Goal: Transaction & Acquisition: Purchase product/service

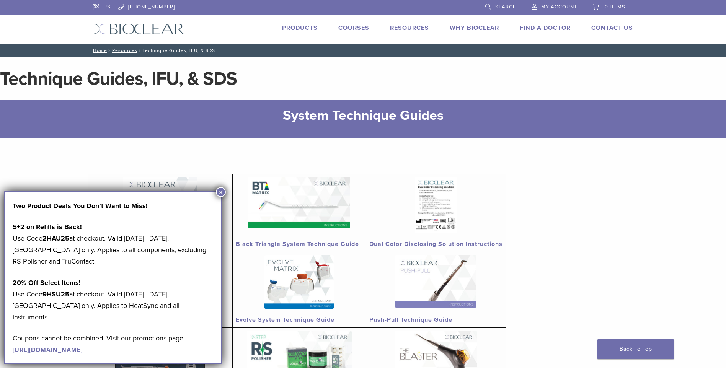
click at [576, 324] on section "Anterior System Technique Guide Black Triangle System Technique Guide Dual Colo…" at bounding box center [363, 328] width 551 height 378
click at [228, 190] on link at bounding box center [160, 205] width 138 height 56
click at [306, 28] on link "Products" at bounding box center [300, 28] width 36 height 8
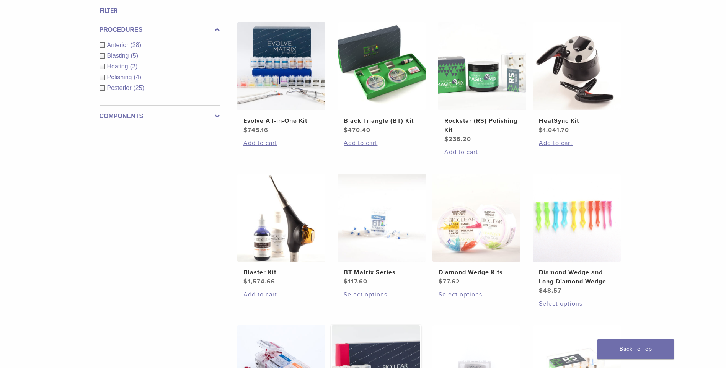
scroll to position [153, 0]
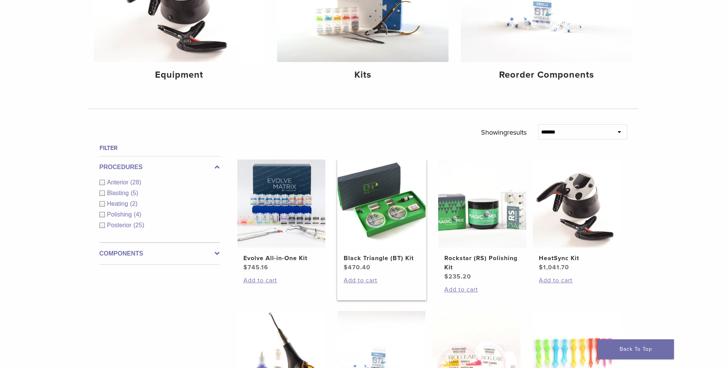
click at [381, 212] on img at bounding box center [382, 204] width 88 height 88
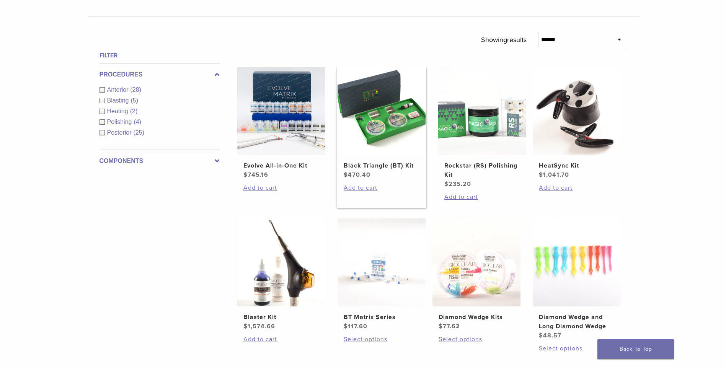
scroll to position [306, 0]
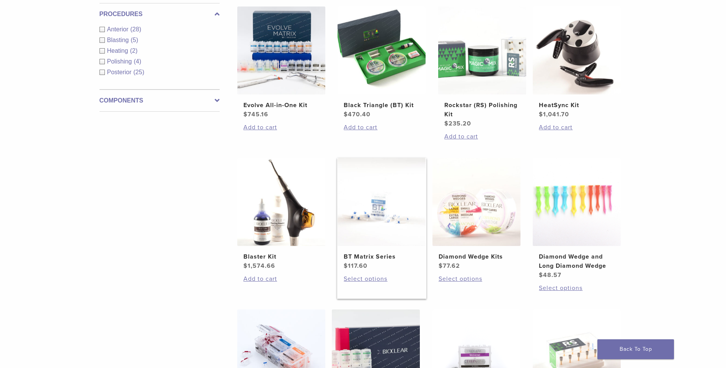
click at [382, 217] on img at bounding box center [382, 202] width 88 height 88
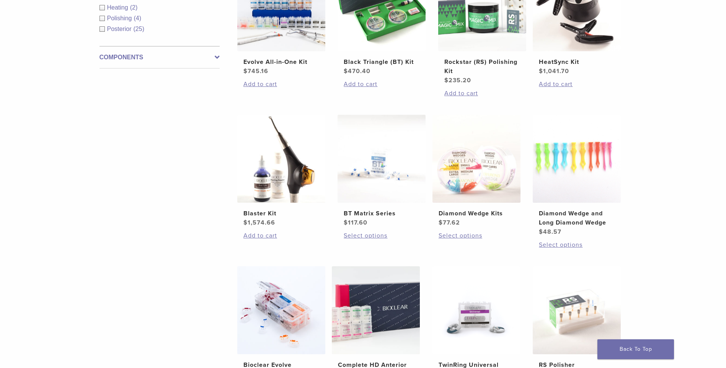
scroll to position [230, 0]
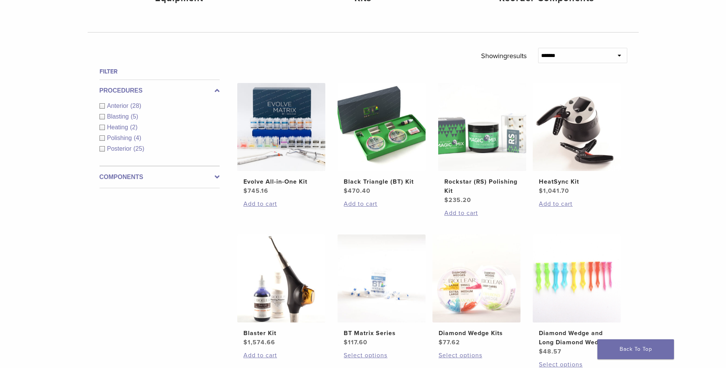
click at [114, 149] on span "Posterior" at bounding box center [120, 149] width 26 height 7
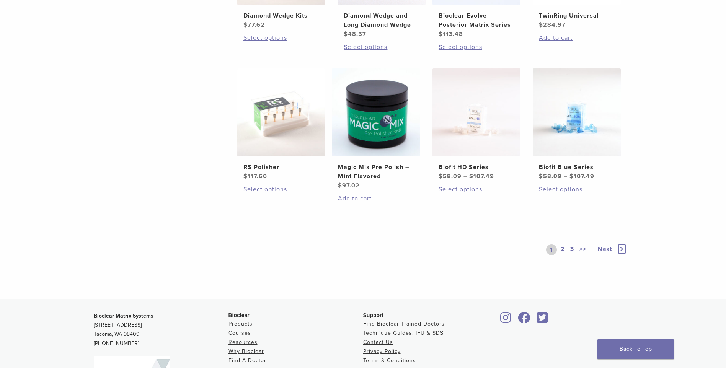
scroll to position [574, 0]
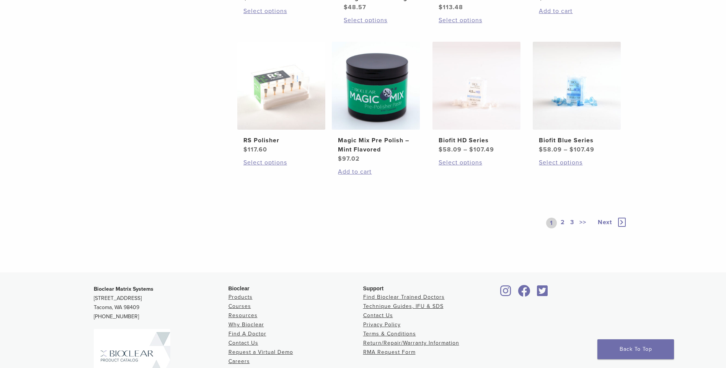
click at [566, 223] on link "2" at bounding box center [562, 223] width 7 height 11
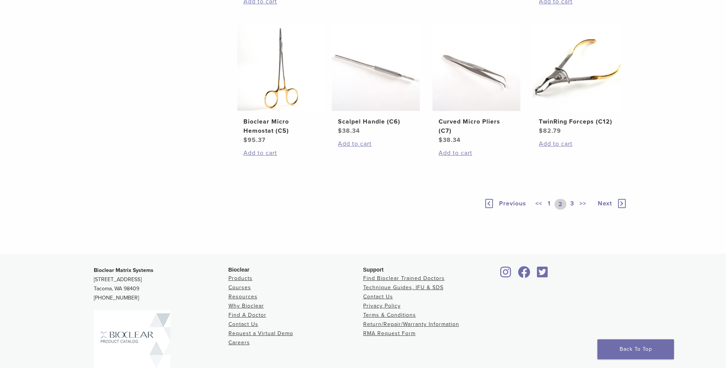
scroll to position [536, 0]
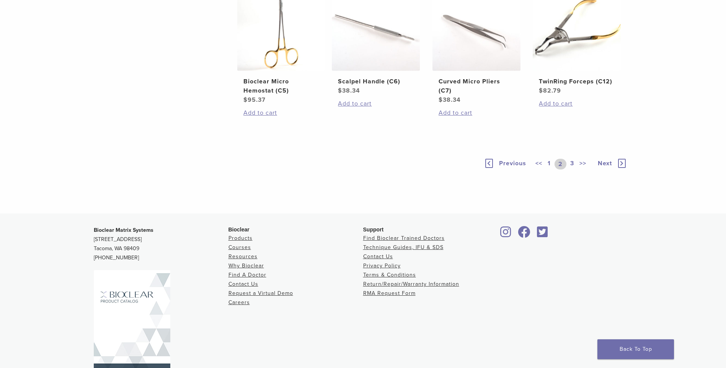
click at [573, 170] on link "3" at bounding box center [572, 164] width 7 height 11
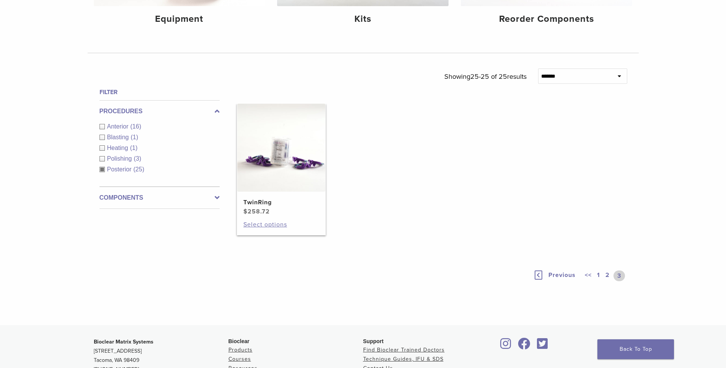
scroll to position [196, 0]
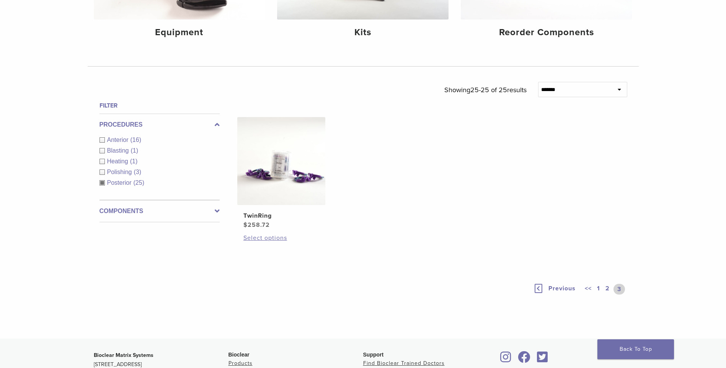
click at [599, 290] on link "1" at bounding box center [599, 289] width 6 height 11
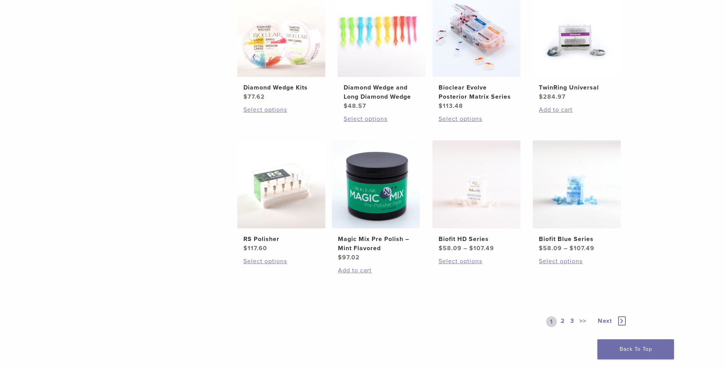
scroll to position [502, 0]
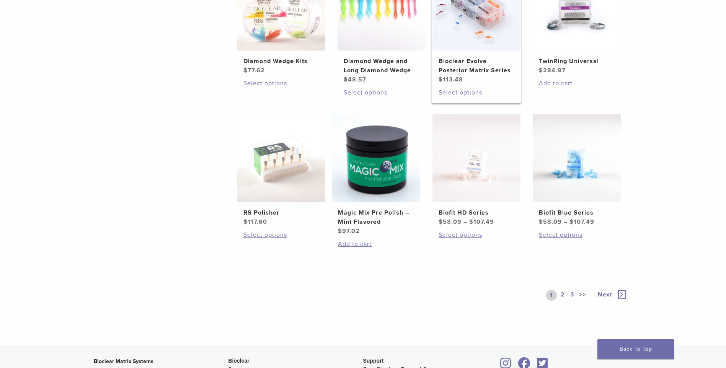
click at [481, 23] on img at bounding box center [477, 6] width 88 height 88
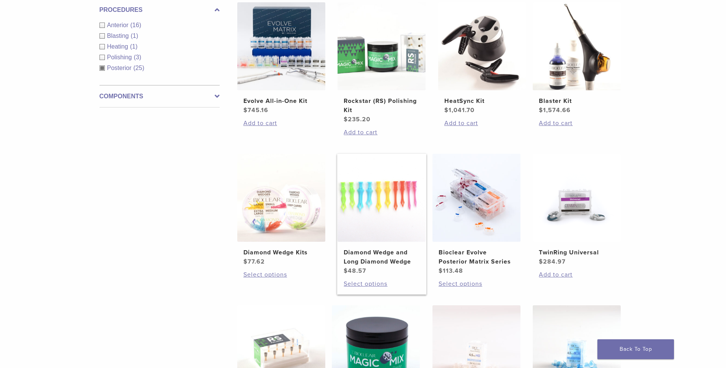
scroll to position [540, 0]
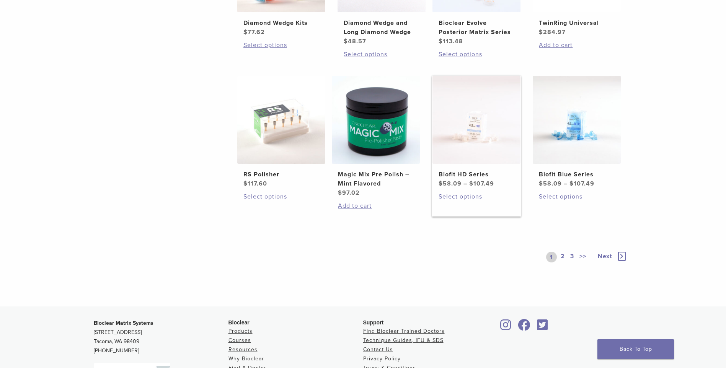
click at [476, 149] on img at bounding box center [477, 120] width 88 height 88
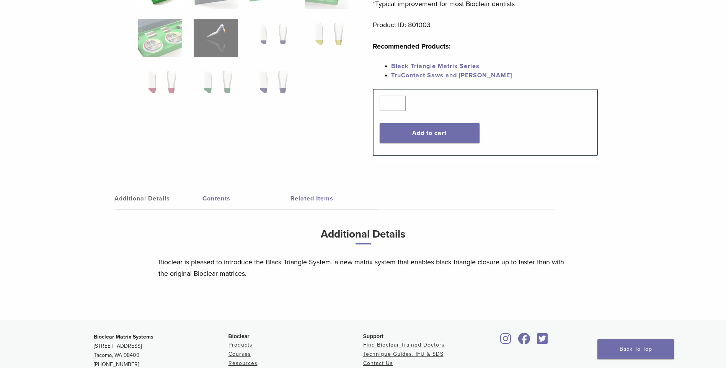
scroll to position [306, 0]
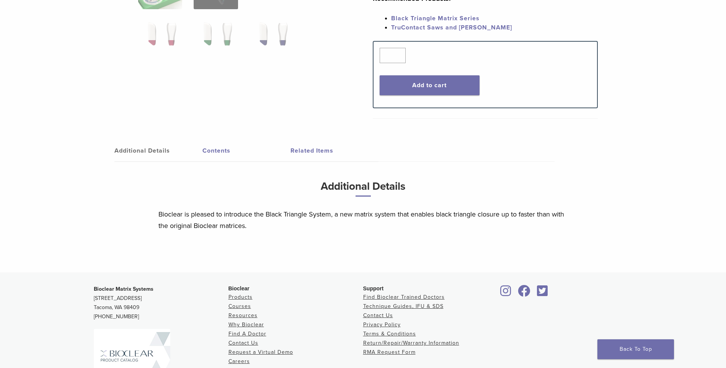
click at [223, 150] on link "Contents" at bounding box center [247, 150] width 88 height 21
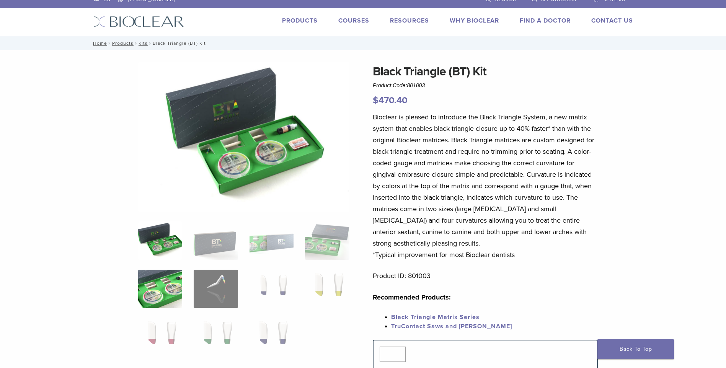
scroll to position [0, 0]
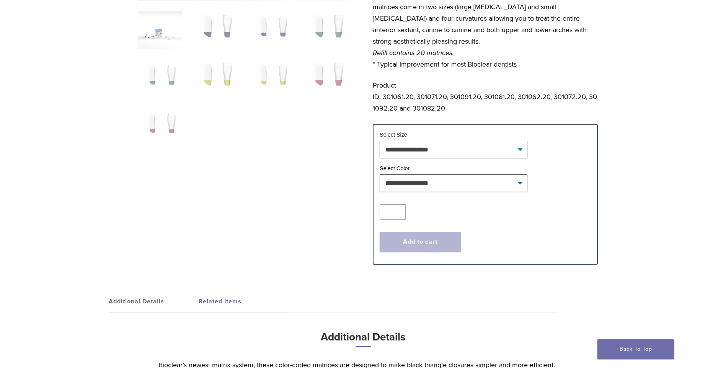
scroll to position [345, 0]
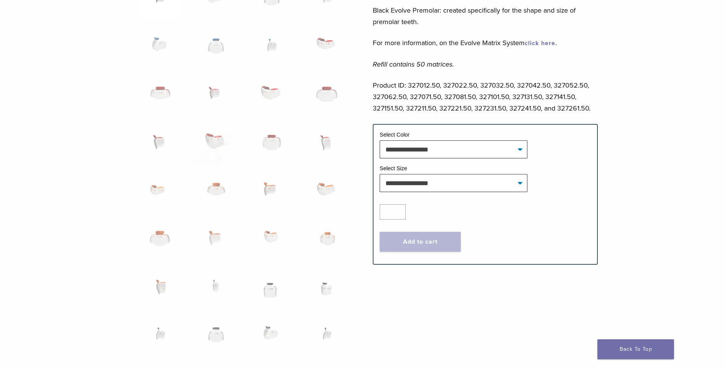
scroll to position [421, 0]
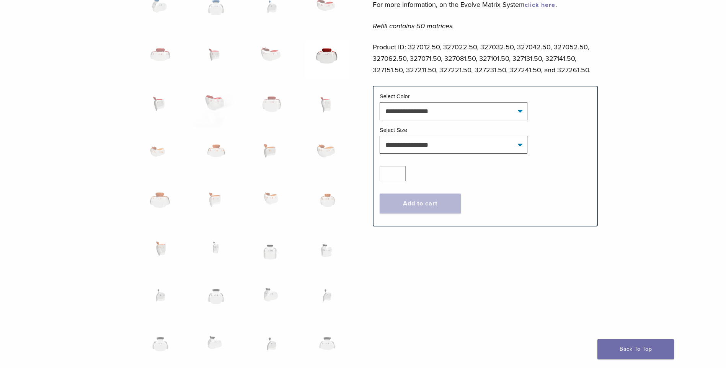
click at [330, 62] on img at bounding box center [327, 59] width 44 height 38
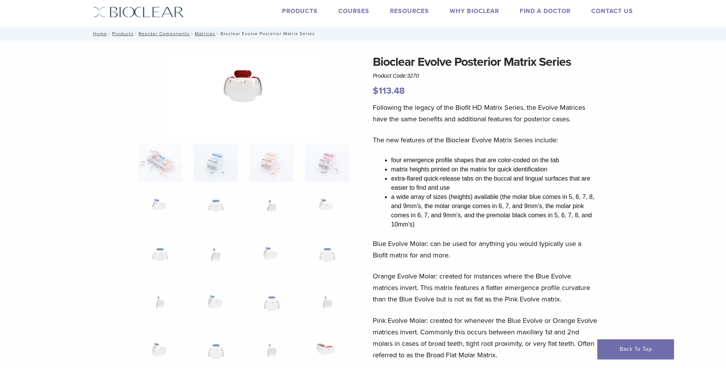
scroll to position [16, 0]
click at [255, 88] on img at bounding box center [243, 93] width 159 height 81
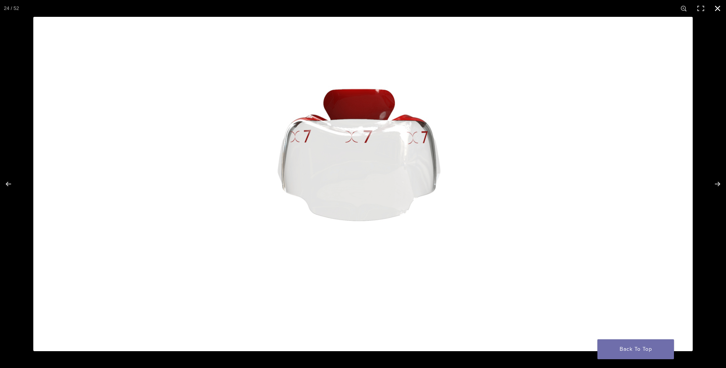
click at [719, 11] on button "Close (Esc)" at bounding box center [718, 8] width 17 height 17
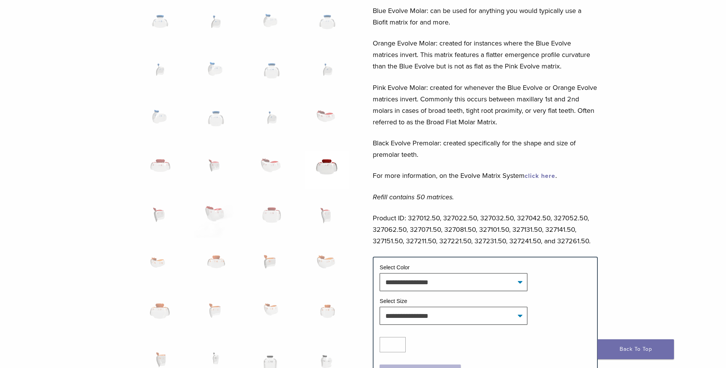
scroll to position [323, 0]
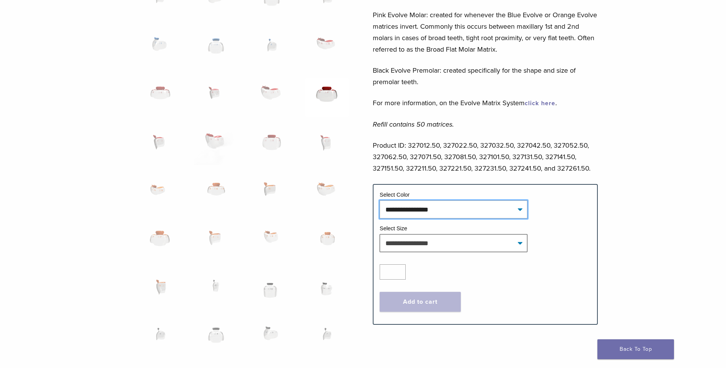
click at [512, 211] on select "**********" at bounding box center [454, 210] width 148 height 18
click at [527, 212] on select "**********" at bounding box center [454, 210] width 148 height 18
click at [524, 212] on select "**********" at bounding box center [454, 210] width 148 height 18
click at [517, 209] on select "**********" at bounding box center [454, 210] width 148 height 18
click at [519, 208] on select "**********" at bounding box center [454, 210] width 148 height 18
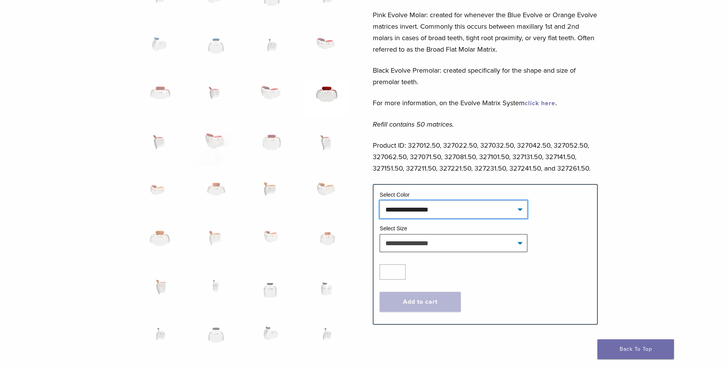
click at [519, 206] on select "**********" at bounding box center [454, 210] width 148 height 18
click at [520, 206] on select "**********" at bounding box center [454, 210] width 148 height 18
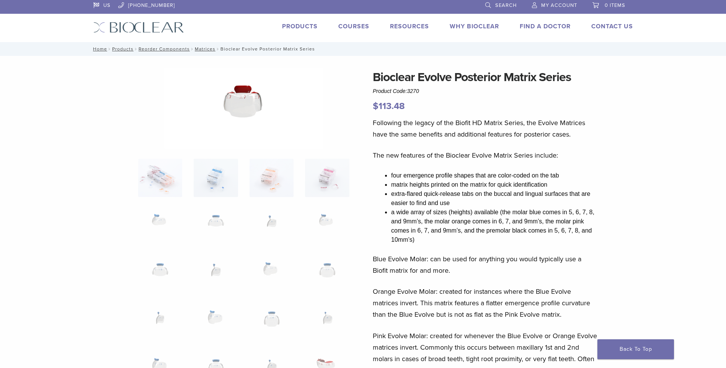
scroll to position [0, 0]
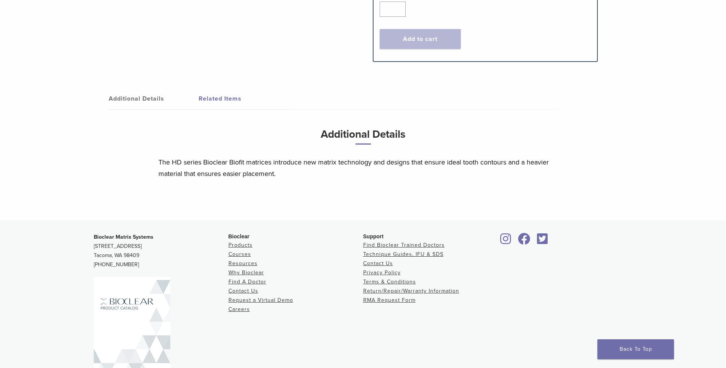
scroll to position [383, 0]
